Goal: Task Accomplishment & Management: Complete application form

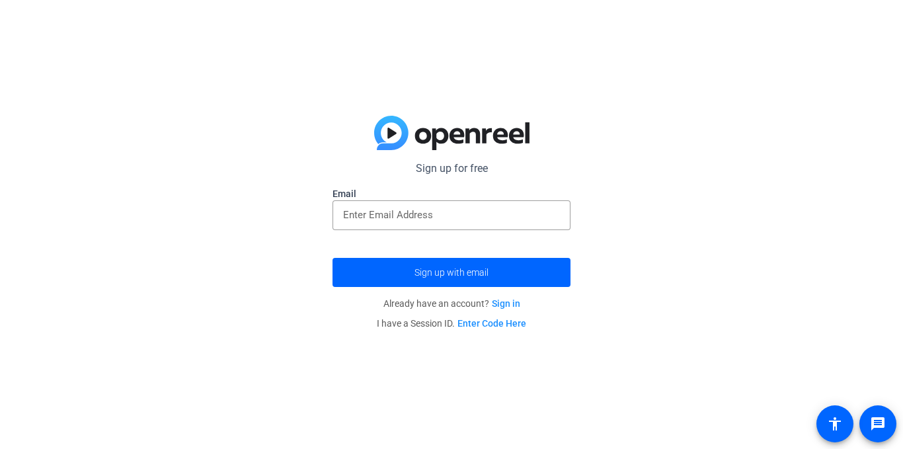
click at [411, 81] on div "Sign up for free Email Sign up with email Already have an account? Sign in I ha…" at bounding box center [451, 224] width 903 height 449
click at [356, 210] on input "email" at bounding box center [451, 215] width 217 height 16
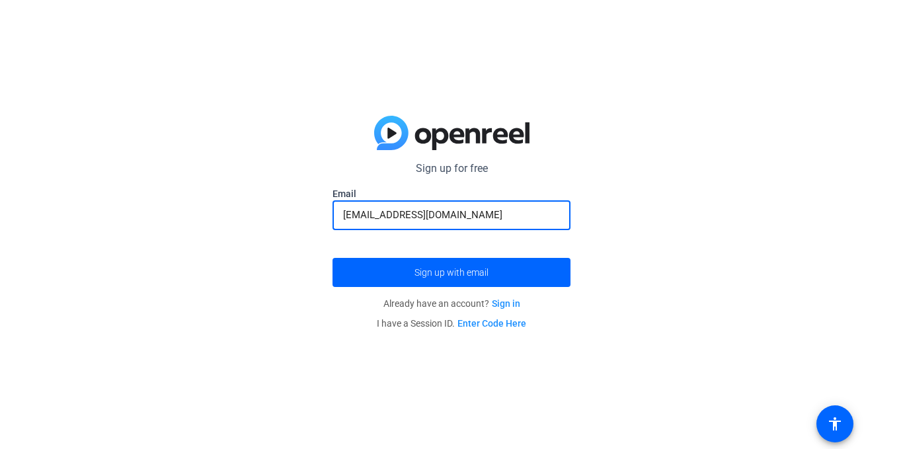
type input "[EMAIL_ADDRESS][DOMAIN_NAME]"
click at [332, 258] on button "Sign up with email" at bounding box center [451, 272] width 238 height 29
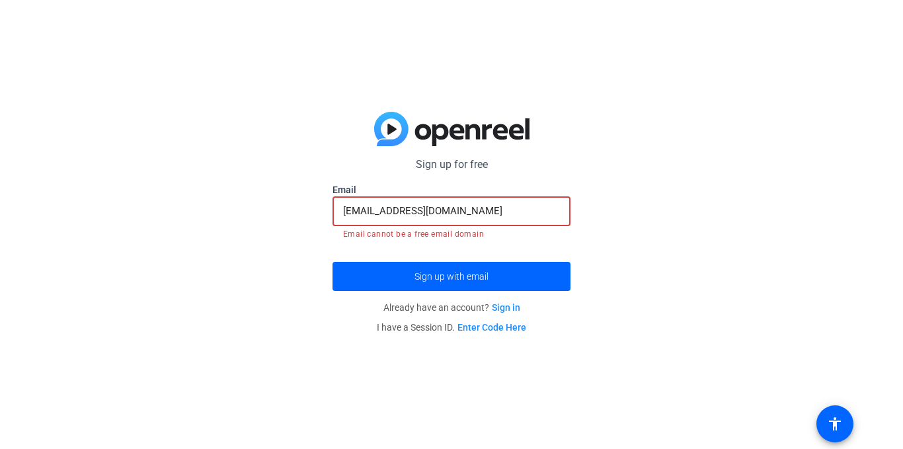
click at [391, 209] on input "[EMAIL_ADDRESS][DOMAIN_NAME]" at bounding box center [451, 211] width 217 height 16
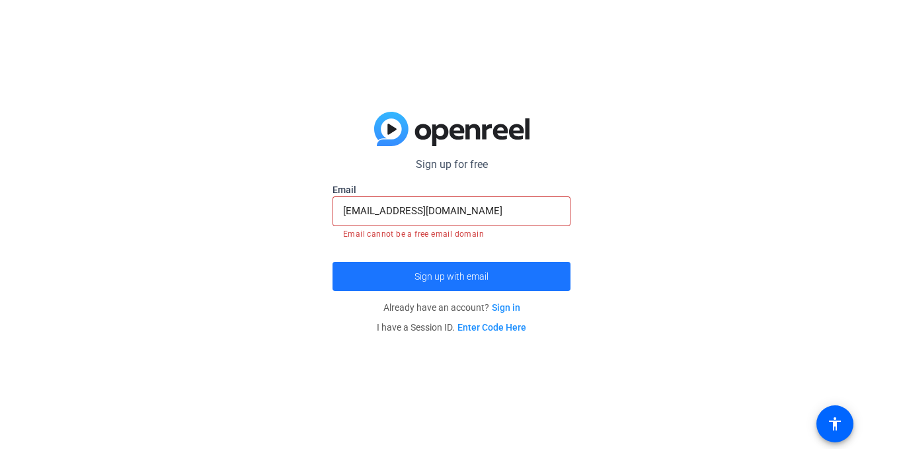
click at [466, 276] on span "Sign up with email" at bounding box center [451, 276] width 74 height 0
click at [394, 276] on span "submit" at bounding box center [451, 276] width 238 height 32
click at [554, 274] on span "submit" at bounding box center [451, 276] width 238 height 32
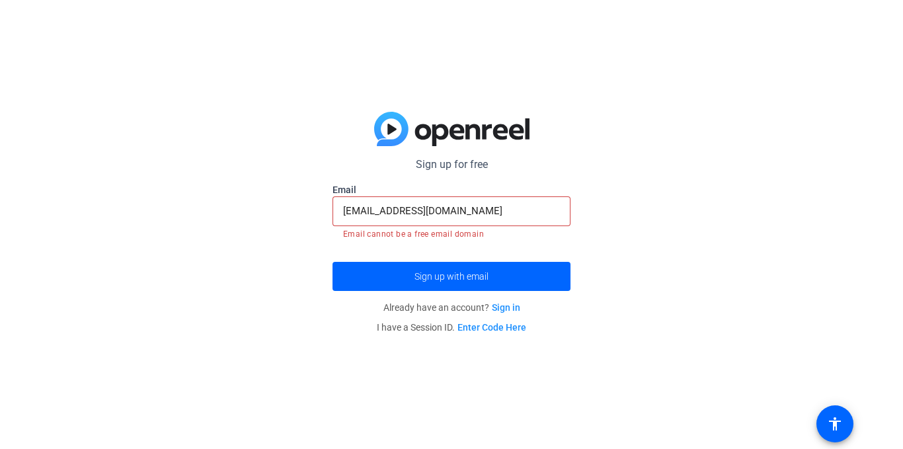
click at [172, 166] on div "Sign up for free Email [EMAIL_ADDRESS][DOMAIN_NAME] Email cannot be a free emai…" at bounding box center [451, 224] width 903 height 449
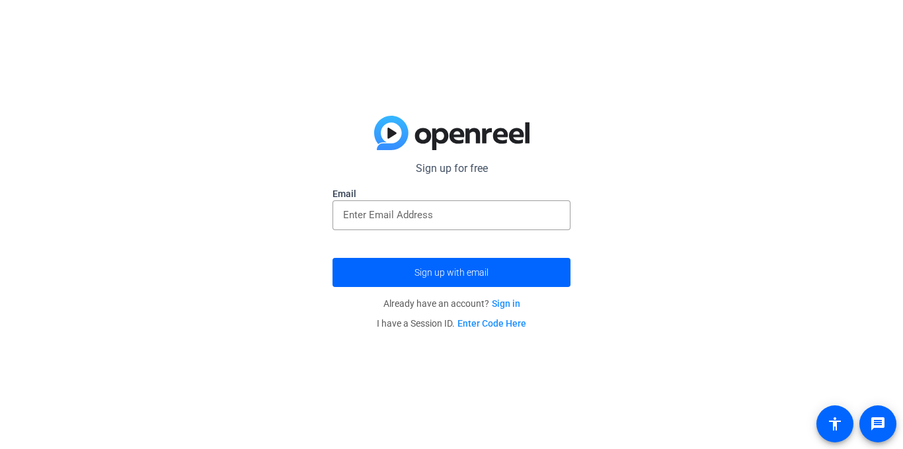
click at [445, 221] on input "email" at bounding box center [451, 215] width 217 height 16
click at [503, 301] on link "Sign in" at bounding box center [506, 303] width 28 height 11
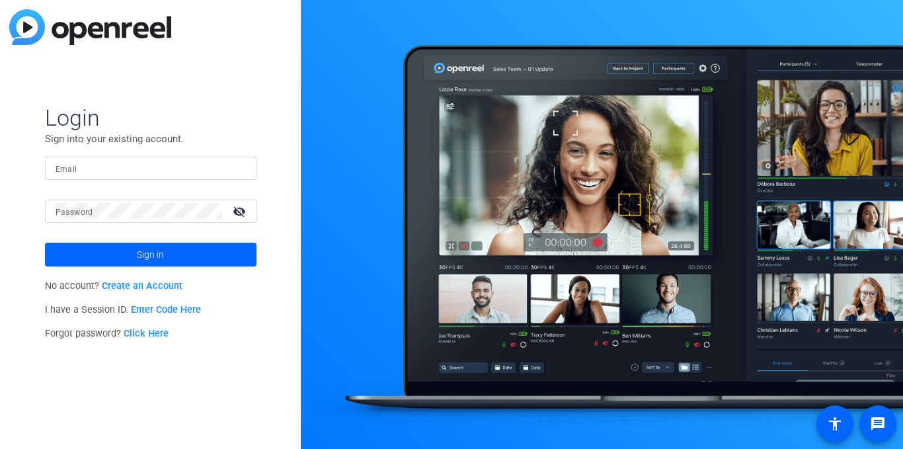
click at [94, 168] on input "Email" at bounding box center [151, 168] width 190 height 16
type input "t"
type input "o"
type input "[EMAIL_ADDRESS][DOMAIN_NAME]"
click at [248, 213] on mat-icon "visibility_off" at bounding box center [241, 211] width 32 height 19
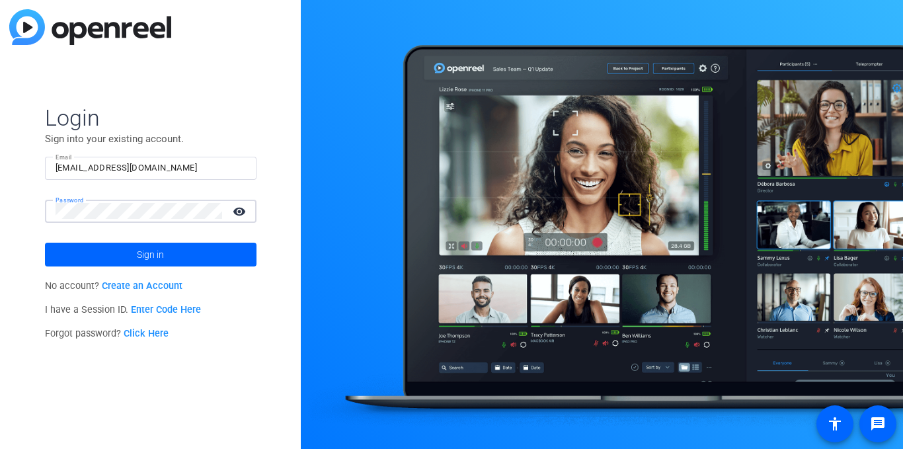
click at [45, 242] on button "Sign in" at bounding box center [150, 254] width 211 height 24
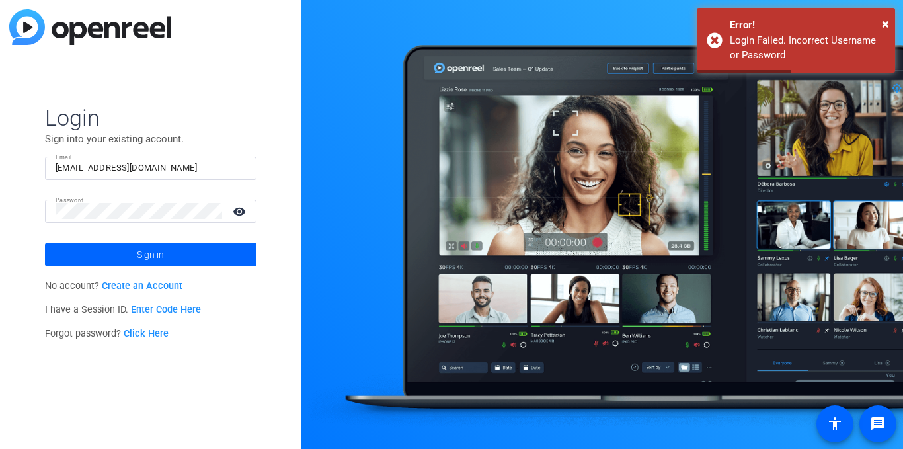
click at [192, 258] on span at bounding box center [150, 255] width 211 height 32
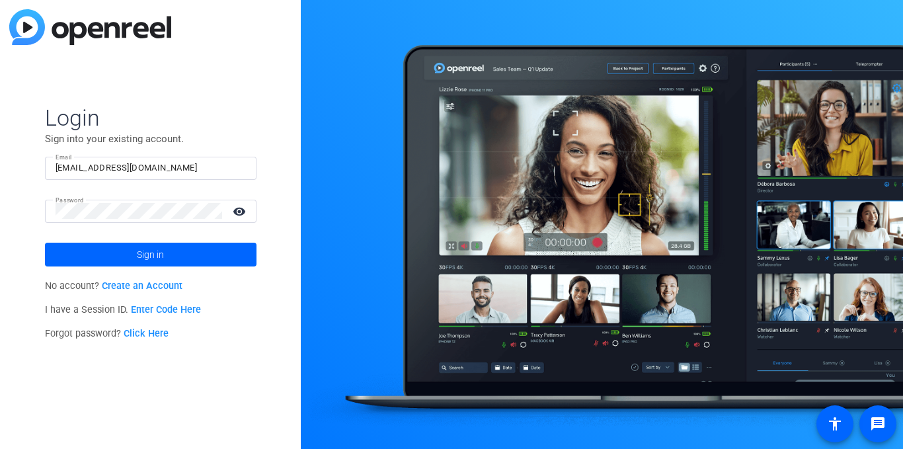
click at [136, 284] on link "Create an Account" at bounding box center [142, 285] width 81 height 11
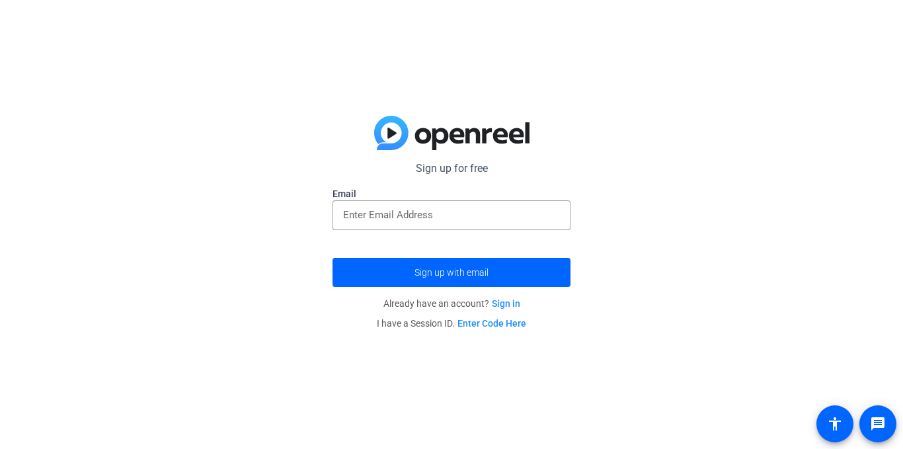
click at [419, 213] on input "email" at bounding box center [451, 215] width 217 height 16
type input "t"
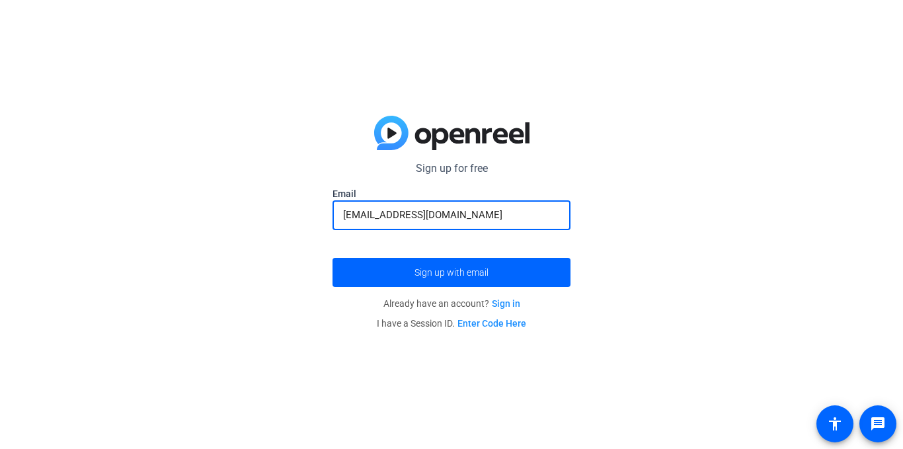
type input "[EMAIL_ADDRESS][DOMAIN_NAME]"
click at [332, 258] on button "Sign up with email" at bounding box center [451, 272] width 238 height 29
